Goal: Task Accomplishment & Management: Use online tool/utility

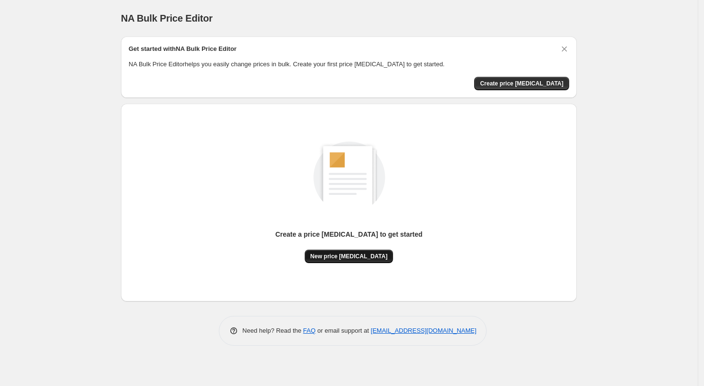
click at [355, 260] on button "New price [MEDICAL_DATA]" at bounding box center [349, 255] width 89 height 13
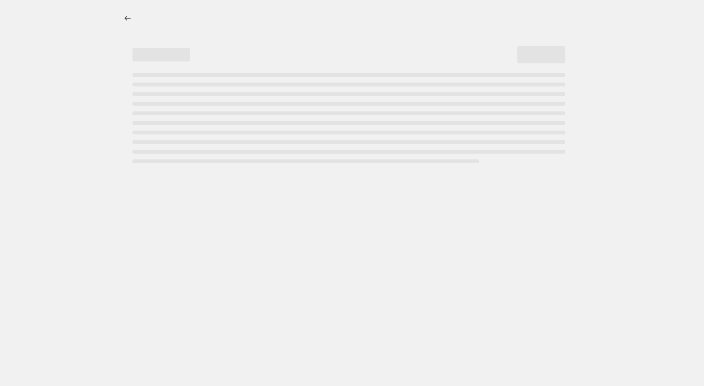
select select "percentage"
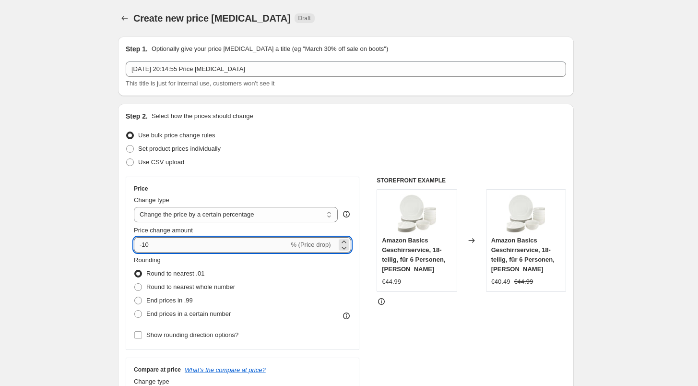
click at [188, 244] on input "-10" at bounding box center [211, 244] width 155 height 15
type input "-1"
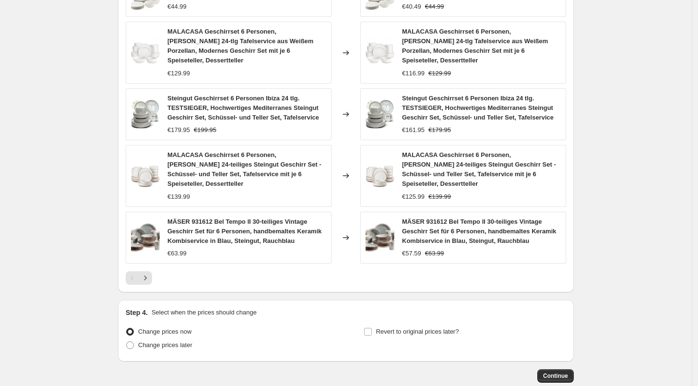
scroll to position [620, 0]
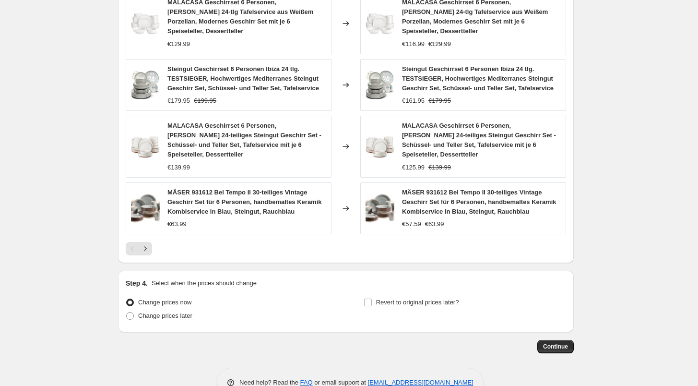
type input "-27"
drag, startPoint x: 591, startPoint y: 277, endPoint x: 572, endPoint y: 301, distance: 30.3
click at [548, 342] on span "Continue" at bounding box center [555, 346] width 25 height 8
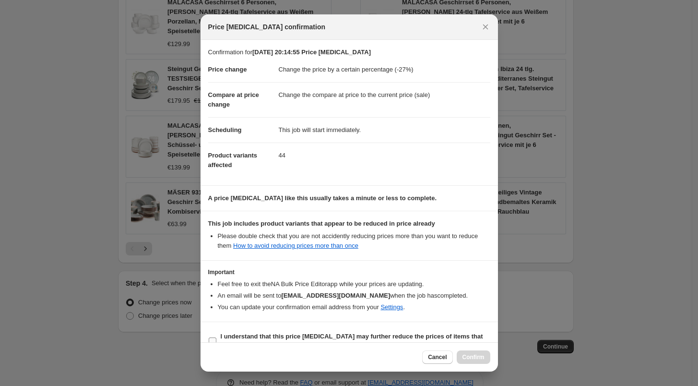
drag, startPoint x: 259, startPoint y: 336, endPoint x: 321, endPoint y: 338, distance: 61.9
click at [259, 336] on b "I understand that this price [MEDICAL_DATA] may further reduce the prices of it…" at bounding box center [352, 340] width 262 height 17
click at [216, 337] on input "I understand that this price [MEDICAL_DATA] may further reduce the prices of it…" at bounding box center [213, 341] width 8 height 8
checkbox input "true"
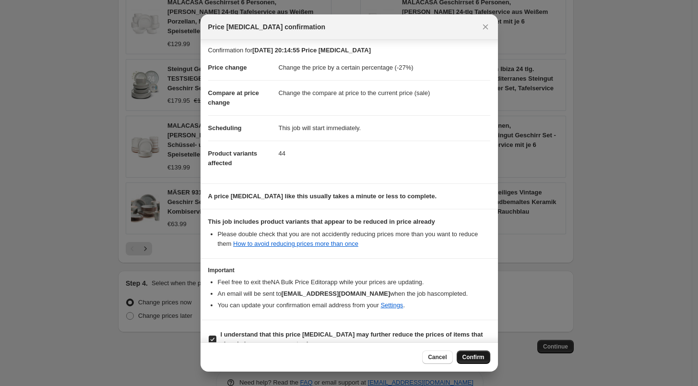
click at [468, 361] on span "Confirm" at bounding box center [473, 357] width 22 height 8
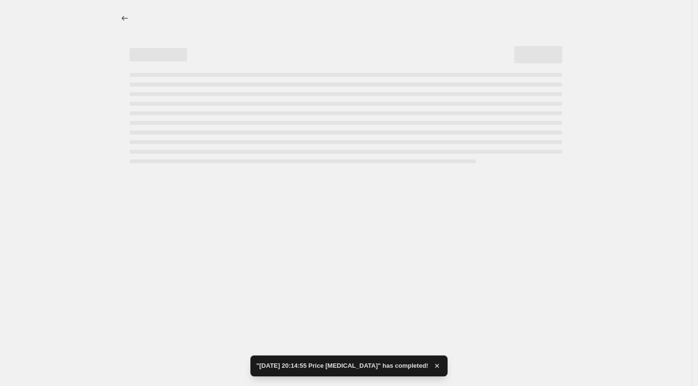
select select "percentage"
